Goal: Transaction & Acquisition: Book appointment/travel/reservation

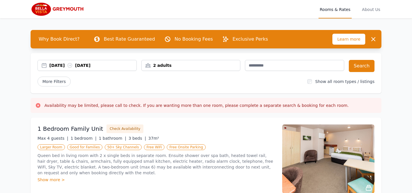
click at [62, 66] on div "[DATE] [DATE]" at bounding box center [92, 66] width 87 height 6
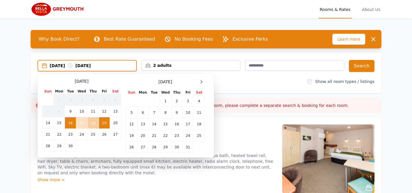
click at [94, 124] on td "18" at bounding box center [92, 124] width 11 height 12
click at [101, 124] on td "19" at bounding box center [104, 124] width 11 height 12
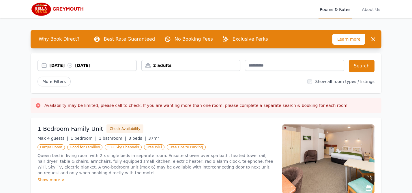
click at [162, 67] on div "2 adults" at bounding box center [191, 66] width 99 height 6
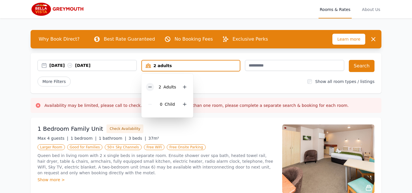
click at [150, 86] on icon at bounding box center [150, 87] width 5 height 5
click at [361, 64] on button "Search" at bounding box center [362, 66] width 26 height 12
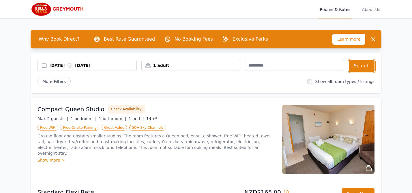
click at [105, 66] on div "[DATE] [DATE]" at bounding box center [92, 66] width 87 height 6
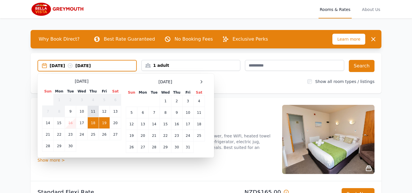
click at [95, 114] on td "11" at bounding box center [92, 112] width 11 height 12
click at [102, 114] on td "12" at bounding box center [104, 112] width 11 height 12
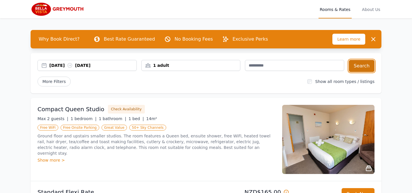
click at [357, 63] on button "Search" at bounding box center [362, 66] width 26 height 12
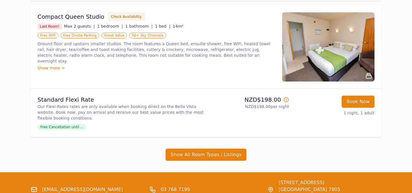
scroll to position [92, 0]
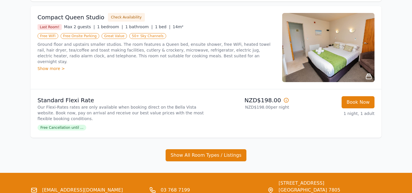
click at [287, 101] on icon at bounding box center [286, 100] width 4 height 4
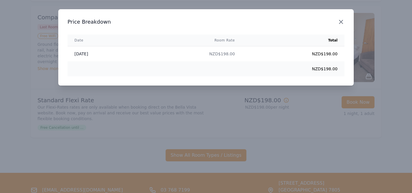
click at [342, 23] on icon "button" at bounding box center [341, 21] width 7 height 7
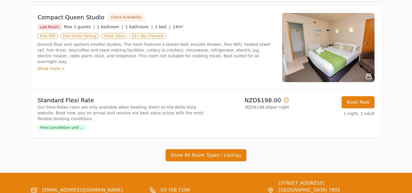
click at [394, 56] on div "Open main menu Rooms & Rates About Us Why Book Direct? Best Rate Guaranteed No …" at bounding box center [206, 64] width 412 height 313
click at [394, 53] on div "Open main menu Rooms & Rates About Us Why Book Direct? Best Rate Guaranteed No …" at bounding box center [206, 64] width 412 height 313
click at [390, 62] on div "Why Book Direct? Best Rate Guaranteed No Booking Fees Exclusive Perks Learn mor…" at bounding box center [206, 49] width 370 height 247
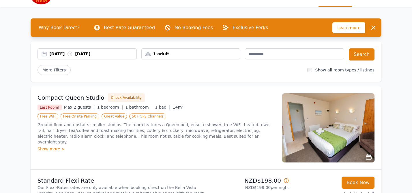
scroll to position [0, 0]
